Goal: Find contact information: Find contact information

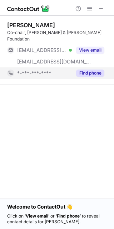
click at [90, 69] on button "Find phone" at bounding box center [90, 72] width 28 height 7
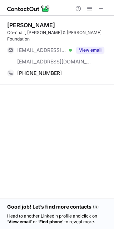
click at [96, 99] on div "[PERSON_NAME] Co-chair, Bill & [PERSON_NAME] Foundation [EMAIL_ADDRESS][DOMAIN_…" at bounding box center [57, 107] width 114 height 182
click at [103, 8] on span at bounding box center [101, 9] width 6 height 6
